Goal: Transaction & Acquisition: Purchase product/service

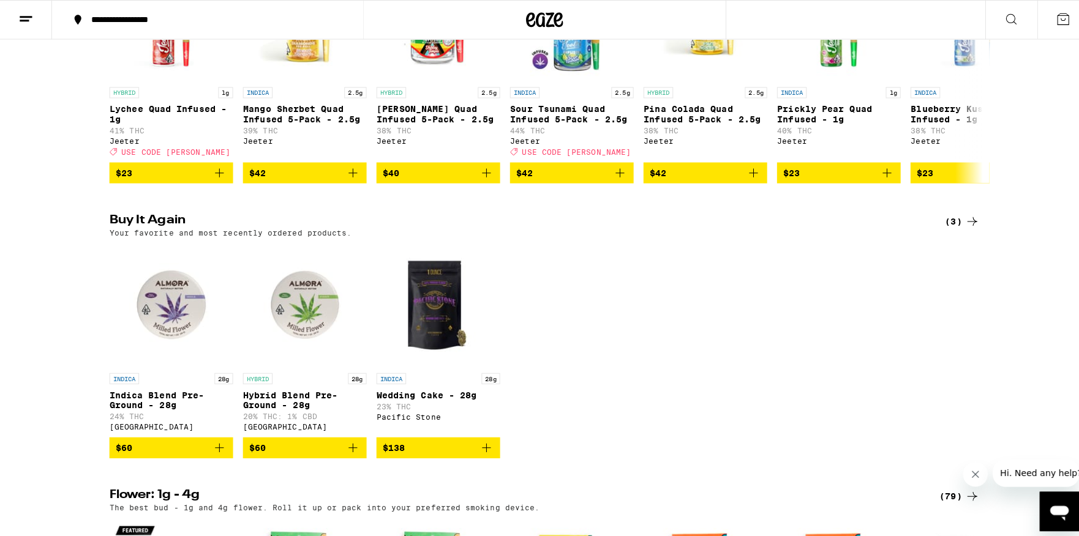
scroll to position [952, 0]
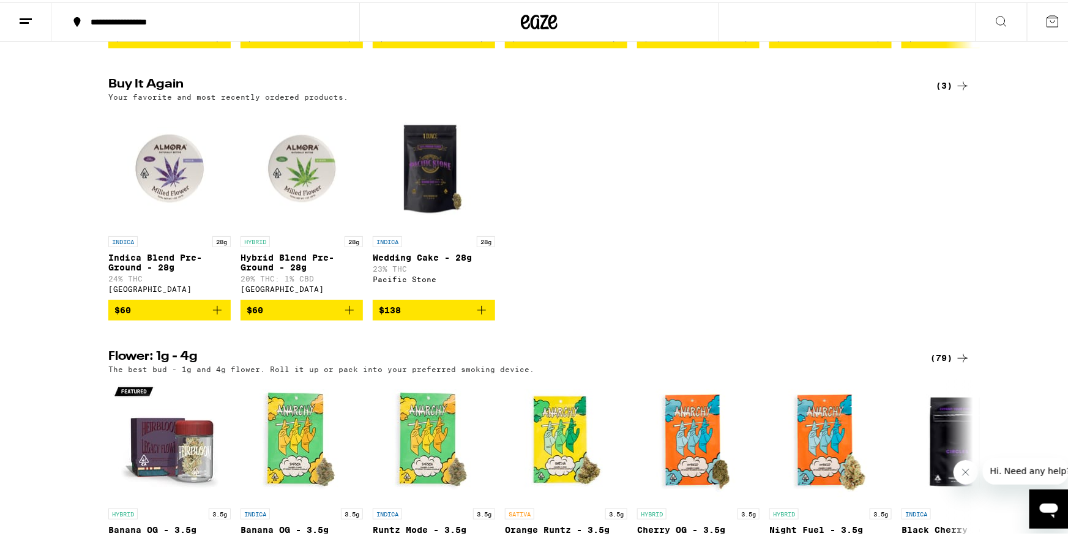
click at [166, 197] on img "Open page for Indica Blend Pre-Ground - 28g from Almora Farm" at bounding box center [169, 166] width 122 height 122
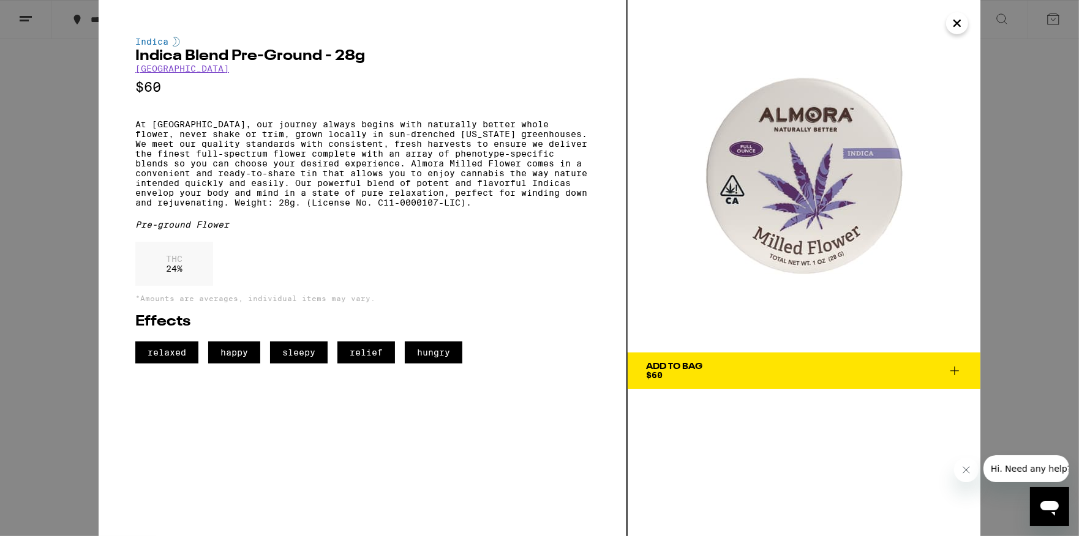
click at [672, 362] on div "Add To Bag" at bounding box center [674, 366] width 56 height 9
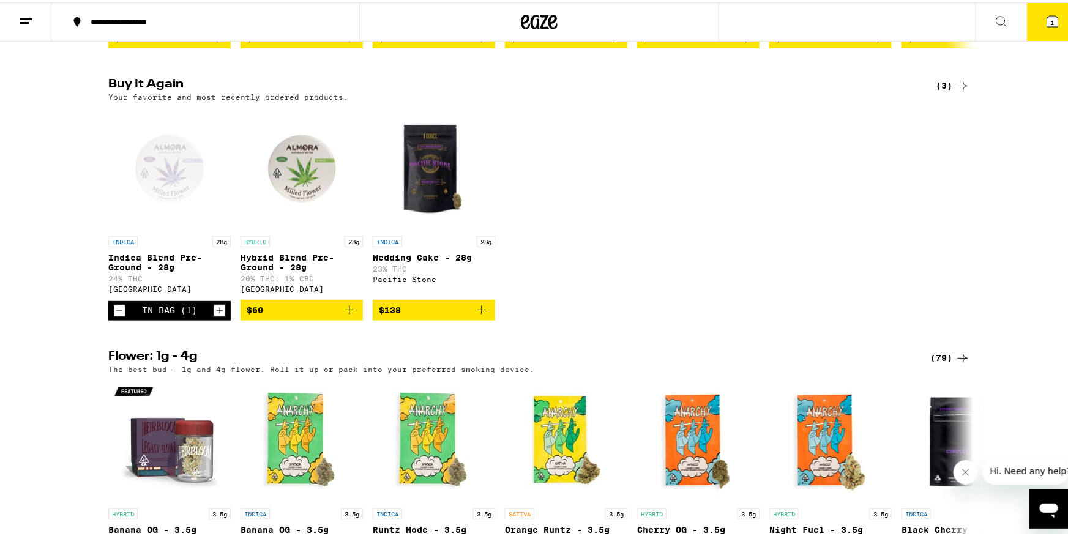
click at [1045, 15] on icon at bounding box center [1052, 19] width 15 height 15
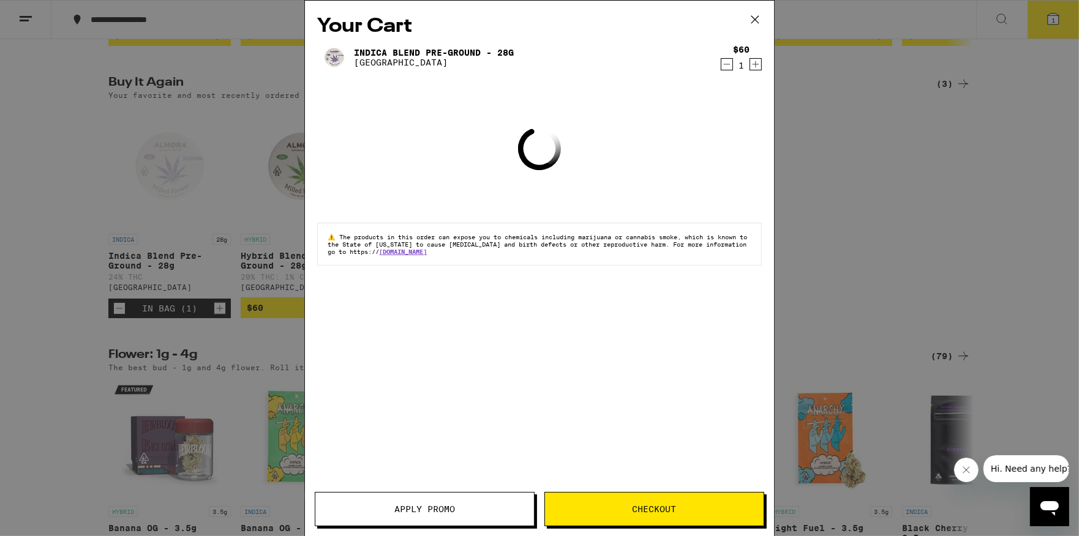
click at [617, 499] on button "Checkout" at bounding box center [654, 509] width 220 height 34
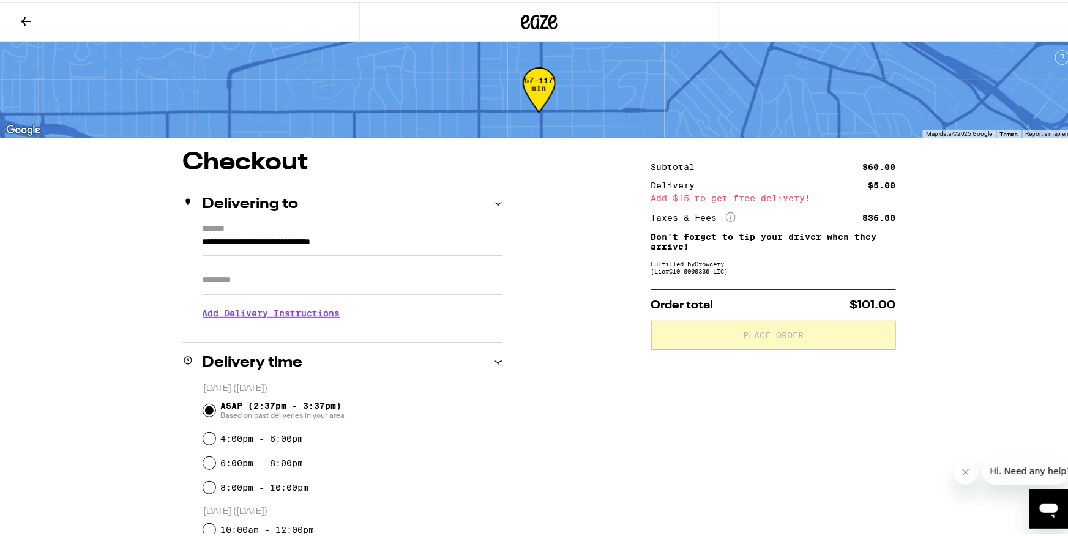
scroll to position [136, 0]
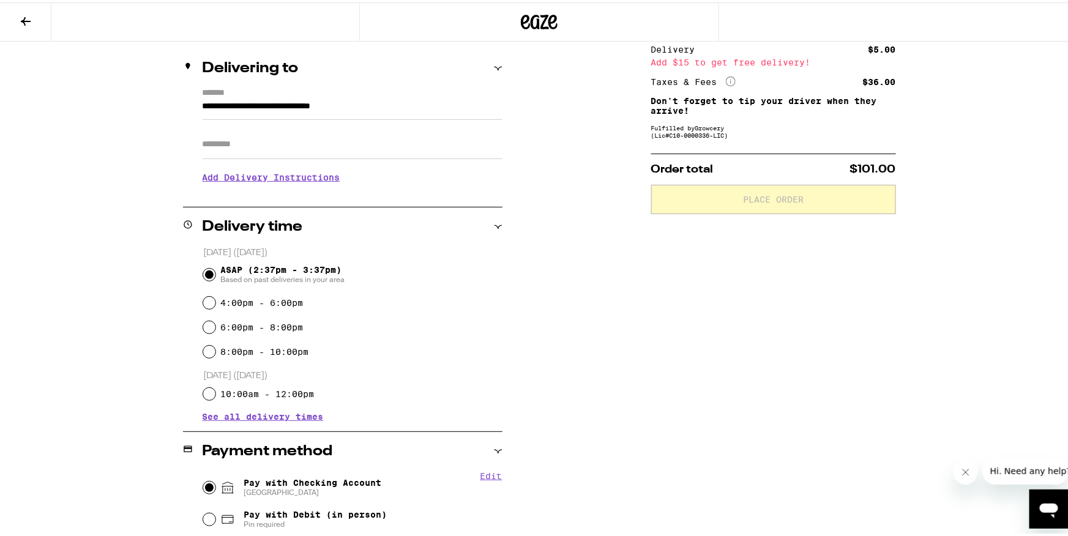
click at [209, 486] on input "Pay with Checking Account CHASE COLLEGE" at bounding box center [209, 485] width 12 height 12
radio input "true"
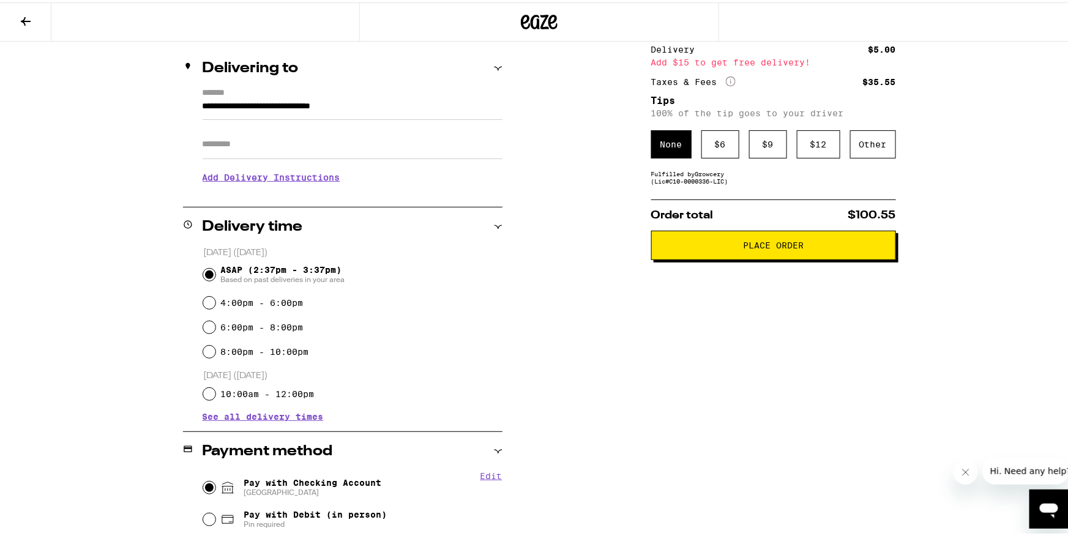
scroll to position [0, 0]
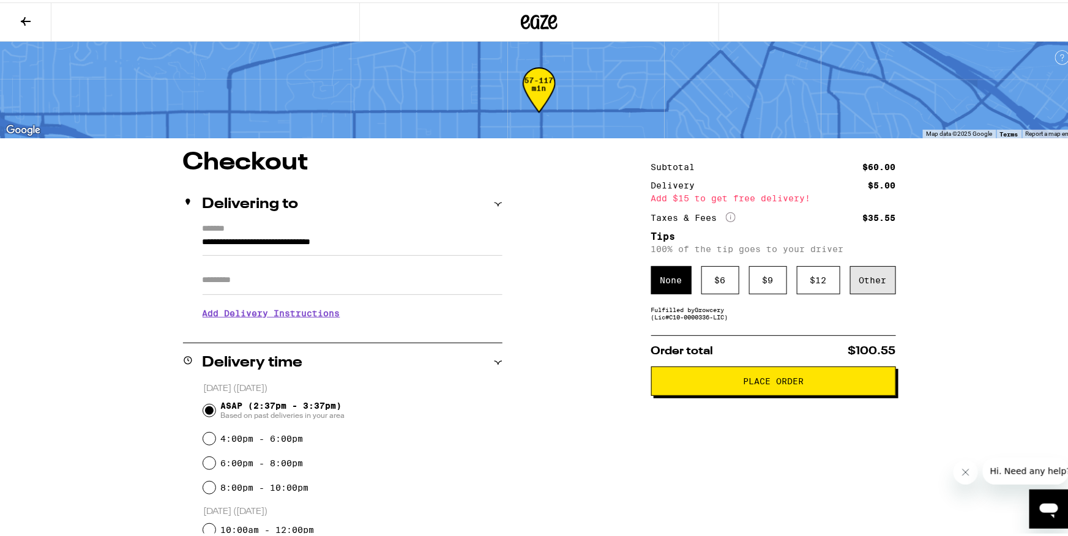
click at [872, 277] on div "Other" at bounding box center [873, 278] width 46 height 28
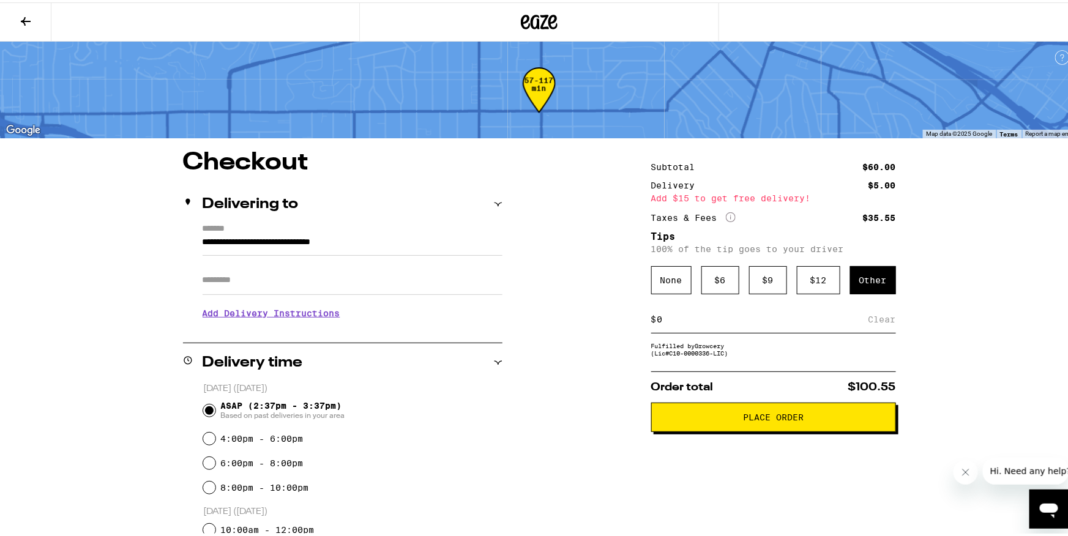
click at [707, 323] on input at bounding box center [763, 317] width 212 height 11
type input "3"
click at [884, 320] on div "Save" at bounding box center [885, 317] width 22 height 27
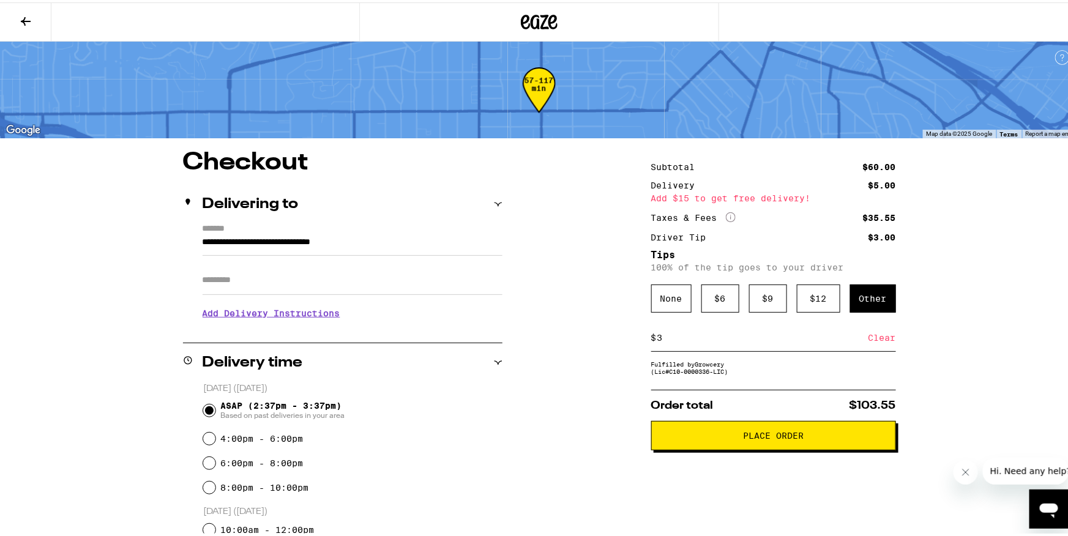
click at [770, 438] on span "Place Order" at bounding box center [773, 433] width 61 height 9
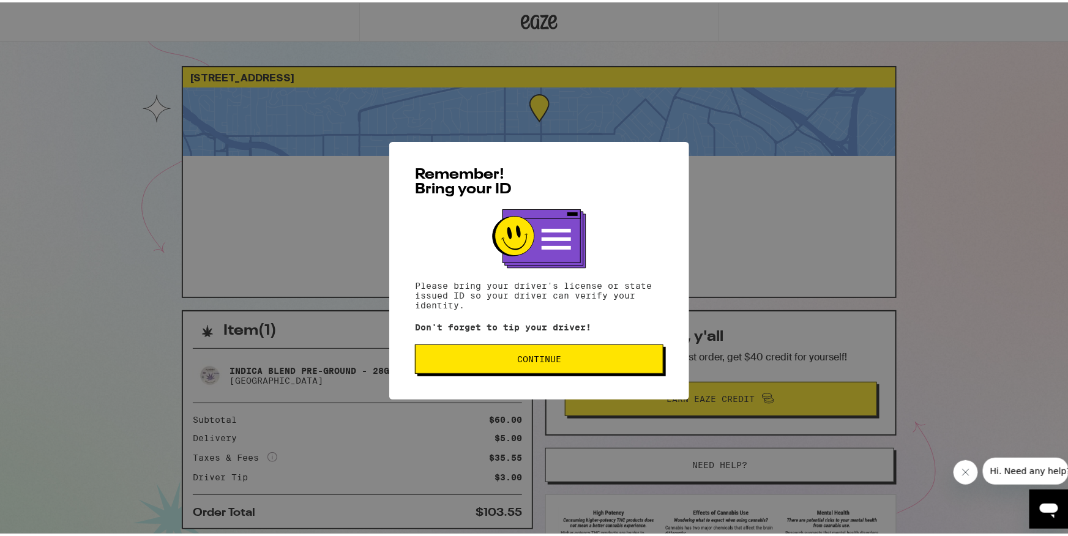
click at [591, 349] on button "Continue" at bounding box center [539, 356] width 249 height 29
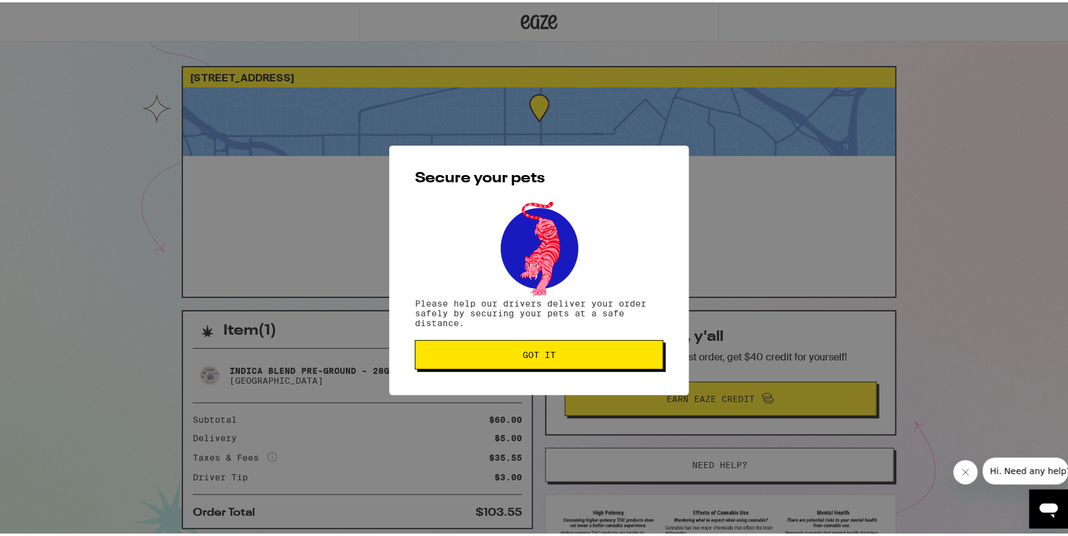
click at [591, 349] on button "Got it" at bounding box center [539, 352] width 249 height 29
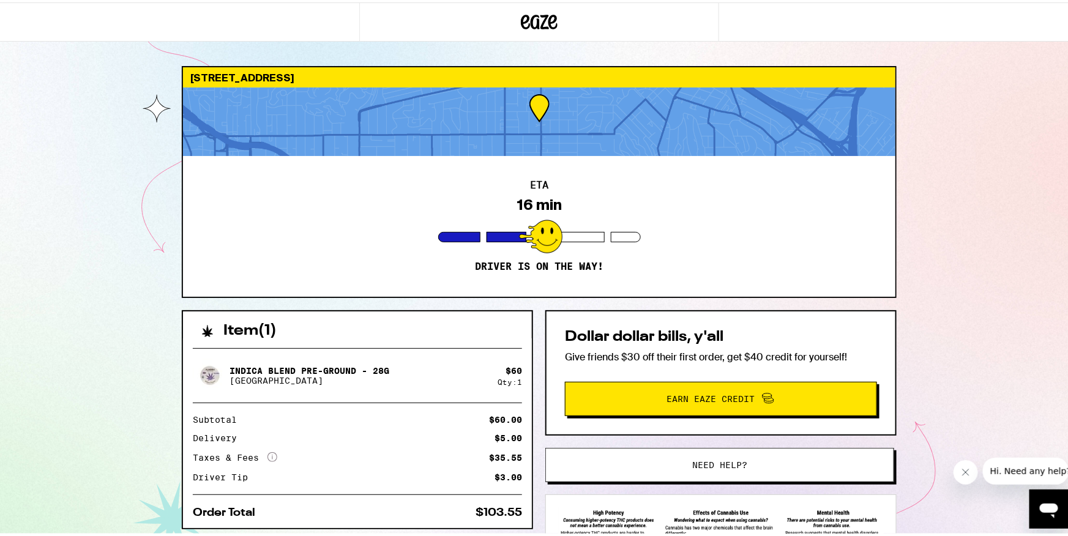
scroll to position [1, 0]
